Goal: Task Accomplishment & Management: Complete application form

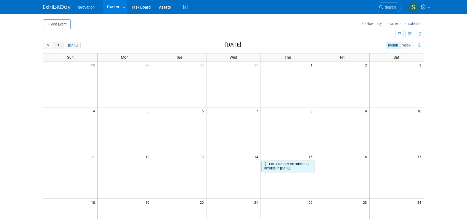
click at [57, 44] on span "next" at bounding box center [58, 46] width 4 height 4
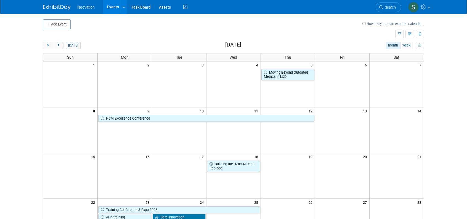
click at [57, 25] on button "Add Event" at bounding box center [57, 24] width 28 height 10
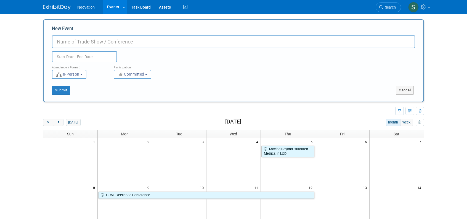
click at [82, 42] on input "New Event" at bounding box center [234, 41] width 364 height 13
type input "Tech Manitoba Tech Week"
click at [90, 53] on input "text" at bounding box center [84, 56] width 65 height 11
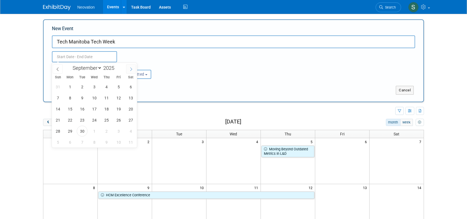
click at [131, 68] on icon at bounding box center [131, 69] width 2 height 4
select select "11"
click at [131, 68] on icon at bounding box center [131, 69] width 2 height 4
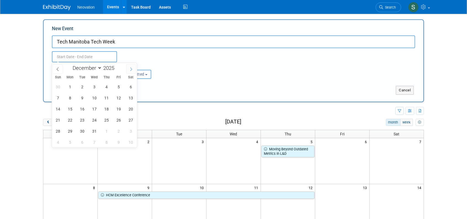
type input "2026"
click at [131, 68] on icon at bounding box center [131, 69] width 2 height 4
select select "1"
drag, startPoint x: 62, startPoint y: 120, endPoint x: 135, endPoint y: 118, distance: 73.0
click at [135, 118] on div "1 2 3 4 5 6 7 8 9 10 11 12 13 14 15 16 17 18 19 20 21 22 23 24 25 26 27 28 1 2 …" at bounding box center [94, 114] width 85 height 66
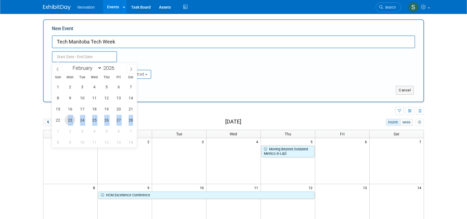
click at [70, 116] on span "23" at bounding box center [70, 119] width 11 height 11
click at [54, 116] on span "22" at bounding box center [57, 119] width 11 height 11
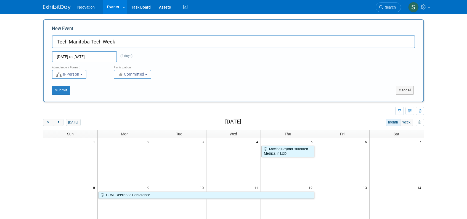
click at [95, 56] on input "Feb 22, 2026 to Feb 23, 2026" at bounding box center [84, 56] width 65 height 11
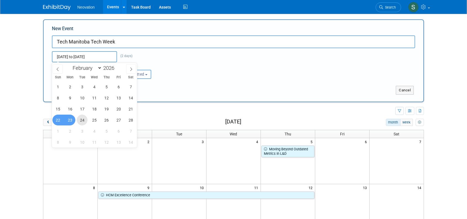
click at [82, 119] on span "24" at bounding box center [82, 119] width 11 height 11
click at [59, 119] on span "22" at bounding box center [57, 119] width 11 height 11
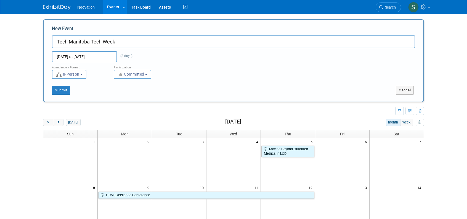
click at [95, 57] on input "Feb 22, 2026 to Feb 24, 2026" at bounding box center [84, 56] width 65 height 11
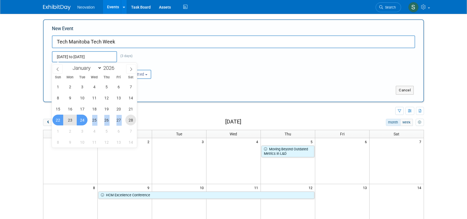
drag, startPoint x: 85, startPoint y: 118, endPoint x: 130, endPoint y: 119, distance: 44.5
click at [130, 119] on div "1 2 3 4 5 6 7 8 9 10 11 12 13 14 15 16 17 18 19 20 21 22 23 24 25 26 27 28 1 2 …" at bounding box center [94, 114] width 85 height 66
click at [130, 119] on span "28" at bounding box center [130, 119] width 11 height 11
click at [57, 119] on span "22" at bounding box center [57, 119] width 11 height 11
type input "[DATE] to [DATE]"
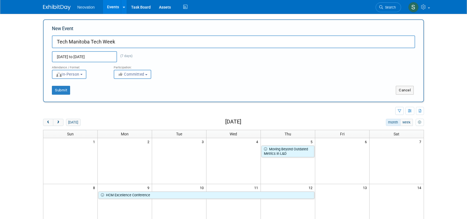
click at [132, 75] on span "Committed" at bounding box center [131, 74] width 27 height 4
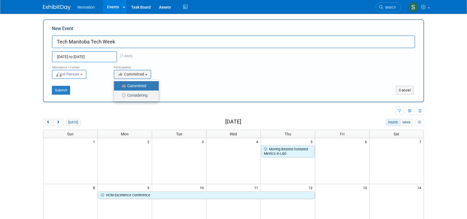
click at [135, 94] on label "Considering" at bounding box center [135, 94] width 36 height 7
click at [119, 94] on input "Considering" at bounding box center [117, 95] width 4 height 4
select select "2"
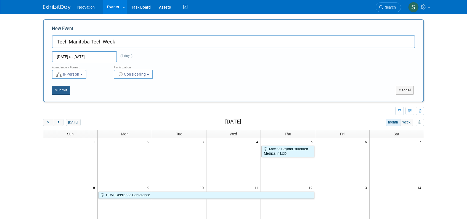
click at [63, 90] on button "Submit" at bounding box center [61, 90] width 18 height 9
type input "Tech Manitoba Tech Week"
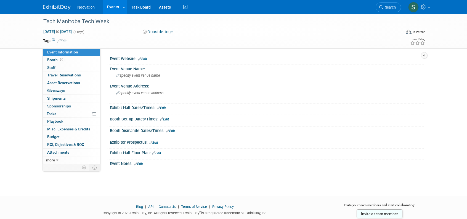
click at [63, 40] on link "Edit" at bounding box center [61, 41] width 9 height 4
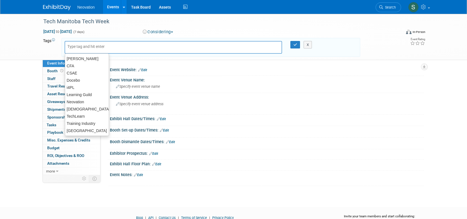
click at [86, 46] on input "text" at bounding box center [89, 47] width 44 height 6
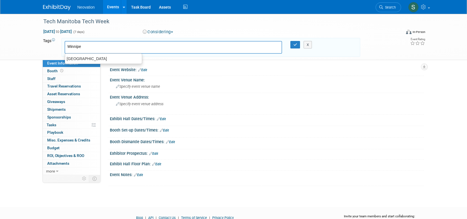
type input "[GEOGRAPHIC_DATA]"
type input "t"
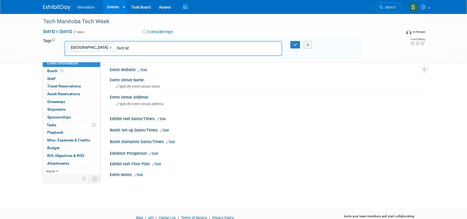
type input "Tech MB"
type input "[GEOGRAPHIC_DATA], Tech MB"
click at [295, 46] on icon "button" at bounding box center [296, 45] width 4 height 4
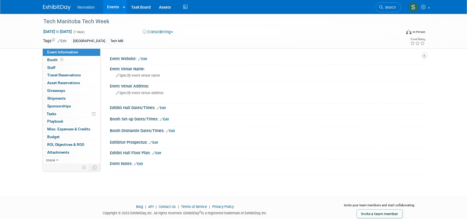
click at [144, 58] on link "Edit" at bounding box center [142, 59] width 9 height 4
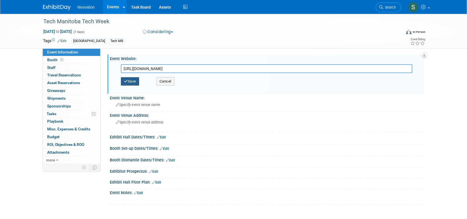
type input "[URL][DOMAIN_NAME]"
click at [135, 82] on button "Save" at bounding box center [130, 81] width 18 height 8
